Goal: Task Accomplishment & Management: Manage account settings

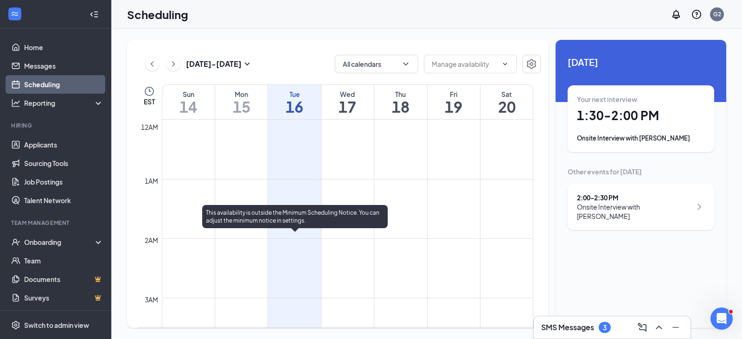
scroll to position [687, 0]
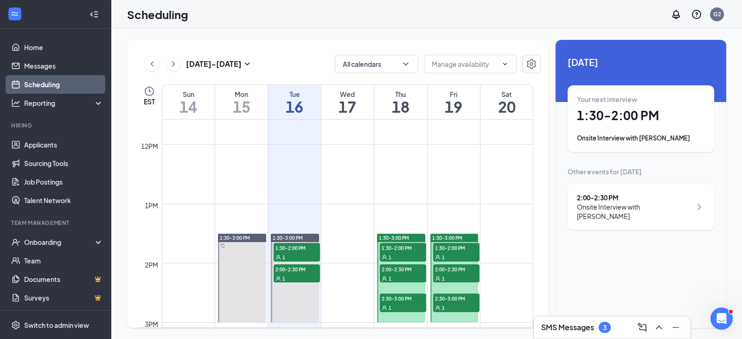
click at [625, 118] on h1 "1:30 - 2:00 PM" at bounding box center [641, 116] width 128 height 16
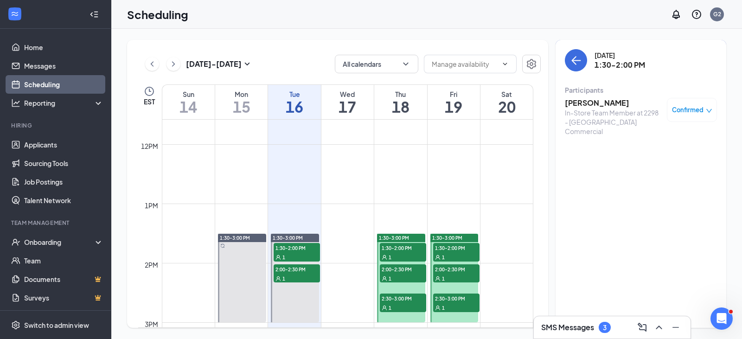
click at [593, 100] on h3 "[PERSON_NAME]" at bounding box center [613, 103] width 97 height 10
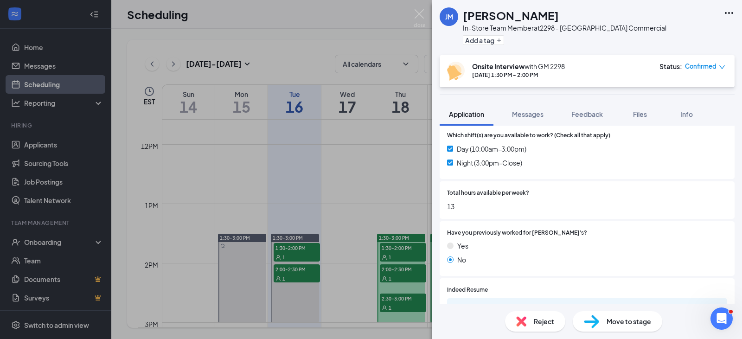
scroll to position [417, 0]
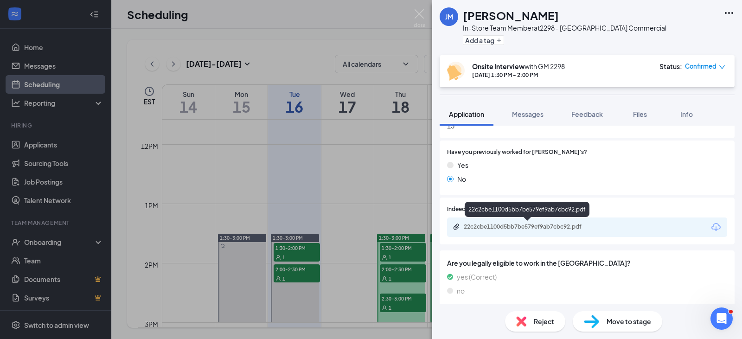
click at [520, 227] on div "22c2cbe1100d5bb7be579ef9ab7cbc92.pdf" at bounding box center [529, 226] width 130 height 7
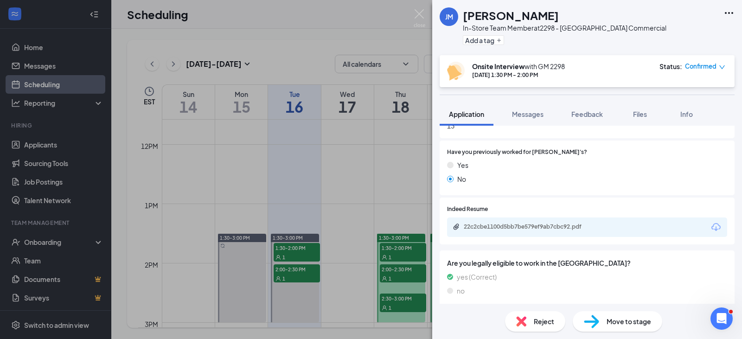
click at [309, 273] on div "[PERSON_NAME] [PERSON_NAME] In-Store Team Member at 2298 - [GEOGRAPHIC_DATA] Co…" at bounding box center [371, 169] width 742 height 339
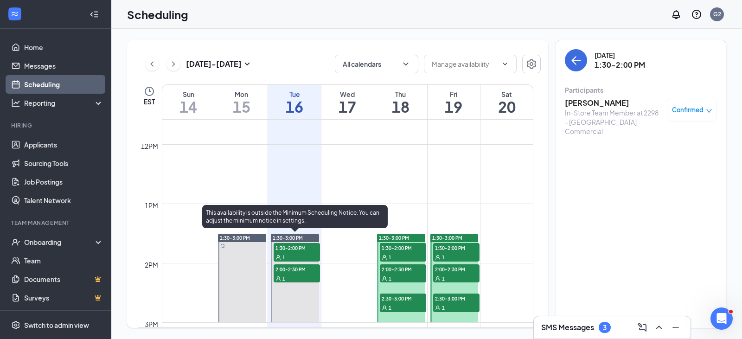
click at [301, 277] on div "1" at bounding box center [296, 277] width 46 height 9
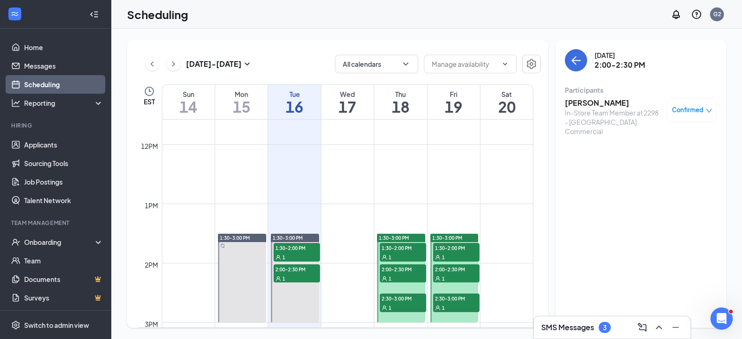
click at [598, 104] on h3 "[PERSON_NAME]" at bounding box center [613, 103] width 97 height 10
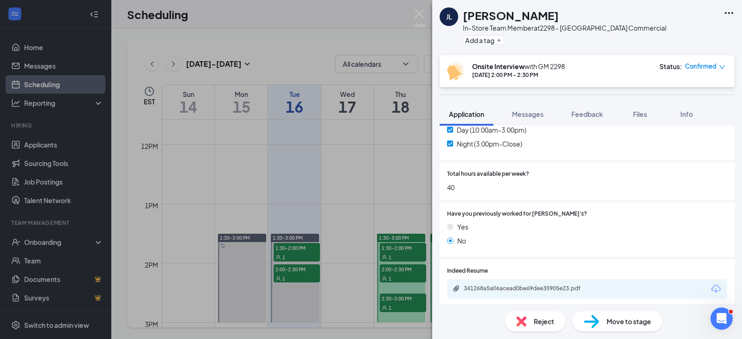
scroll to position [417, 0]
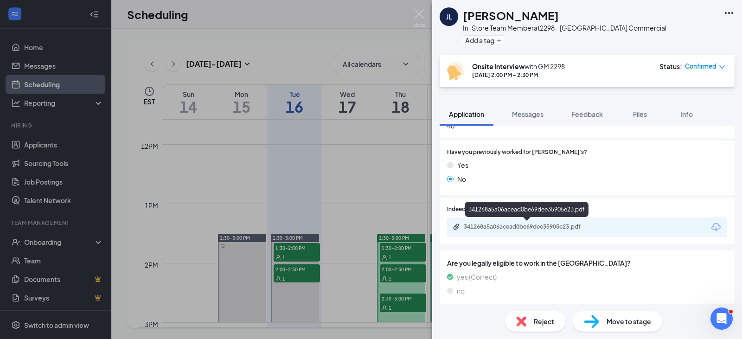
click at [498, 228] on div "341268a5a06acead0be69dee35905e23.pdf" at bounding box center [529, 226] width 130 height 7
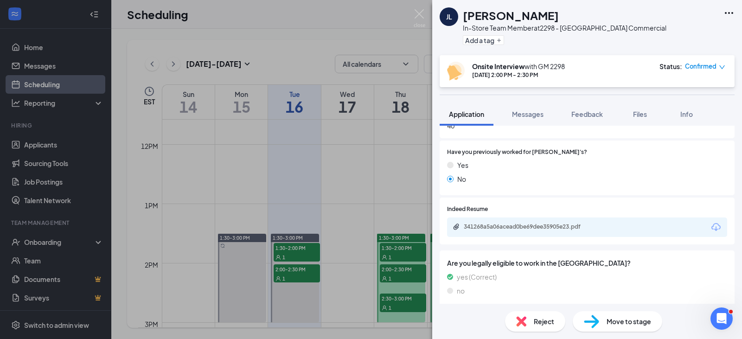
click at [344, 110] on div "[PERSON_NAME] In-Store Team Member at 2298 - [GEOGRAPHIC_DATA] Commercial Add a…" at bounding box center [371, 169] width 742 height 339
